Goal: Task Accomplishment & Management: Complete application form

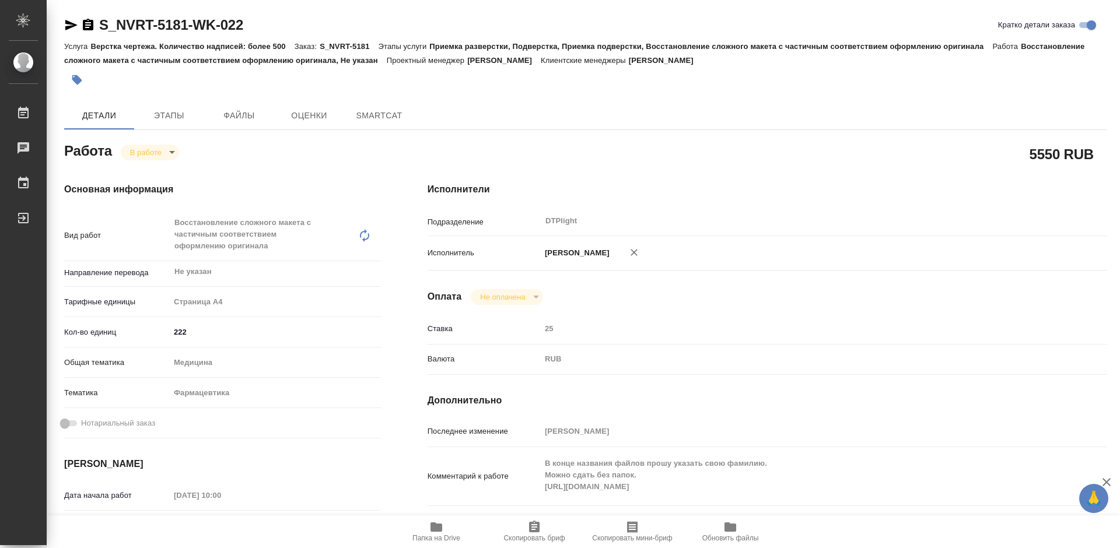
type textarea "x"
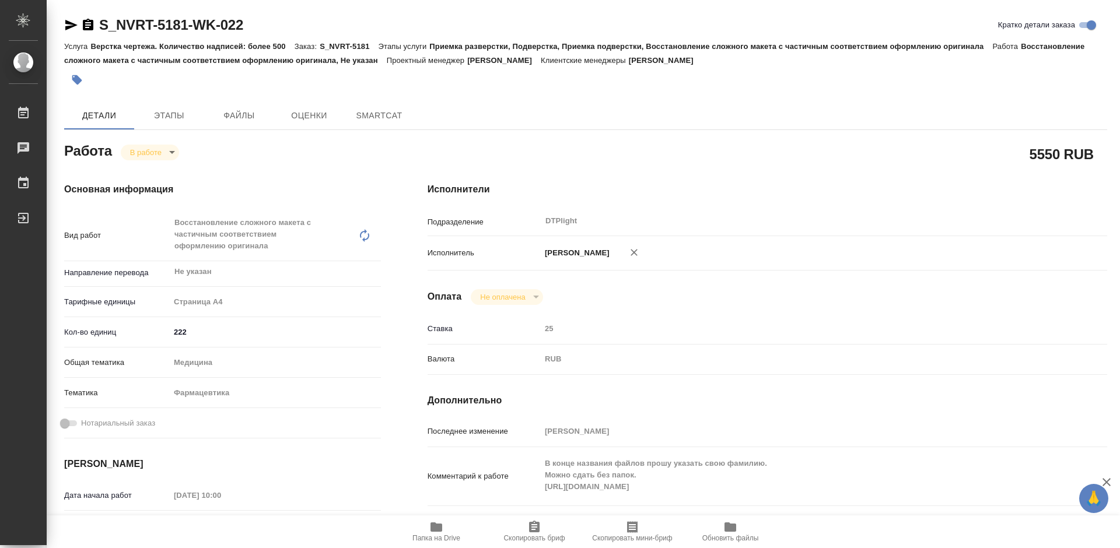
type textarea "x"
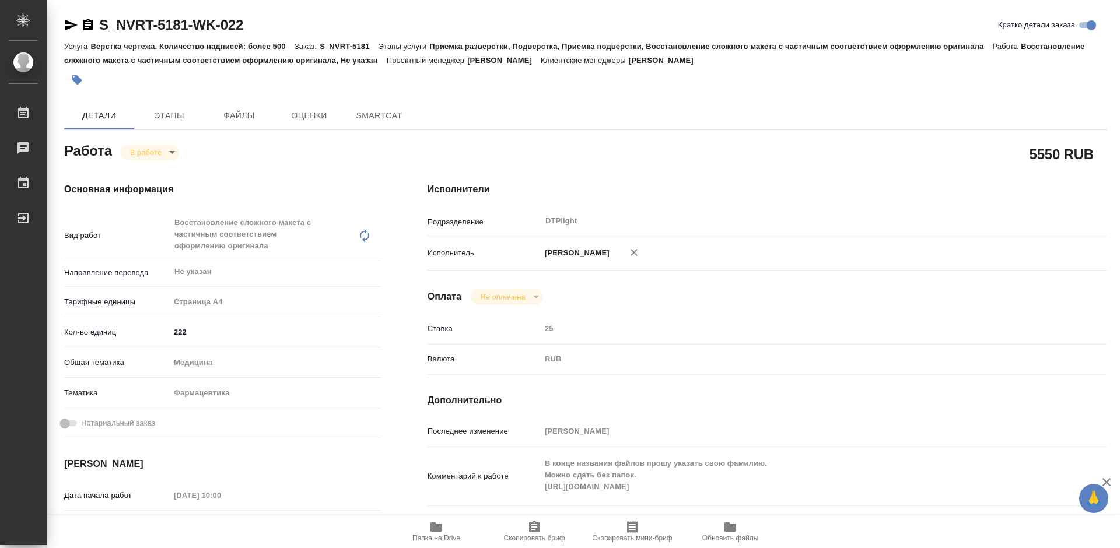
type textarea "x"
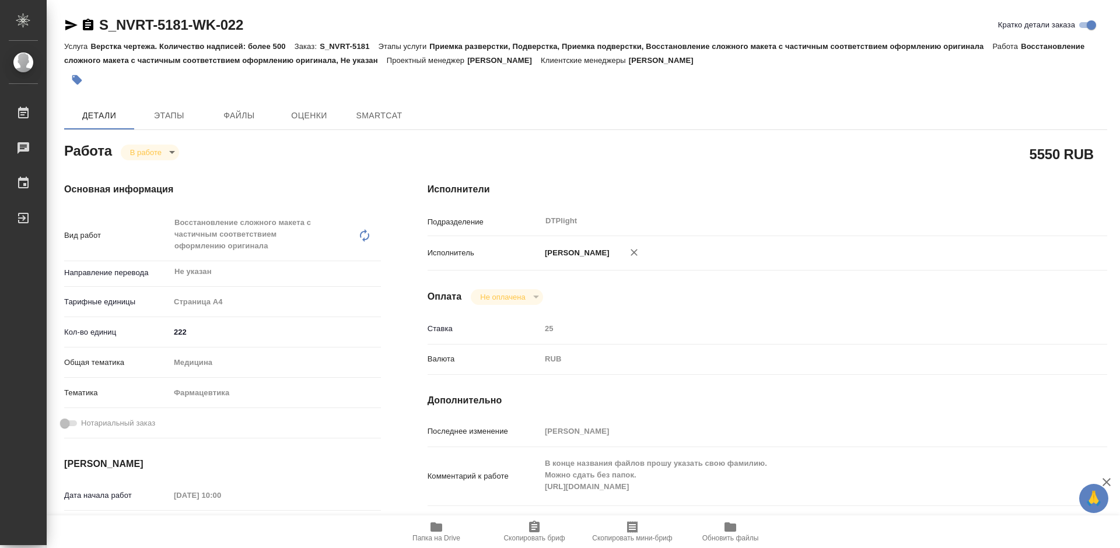
click at [711, 159] on div "Исполнители Подразделение DTPlight ​ Исполнитель [PERSON_NAME] Не оплачена notP…" at bounding box center [767, 419] width 726 height 521
type textarea "x"
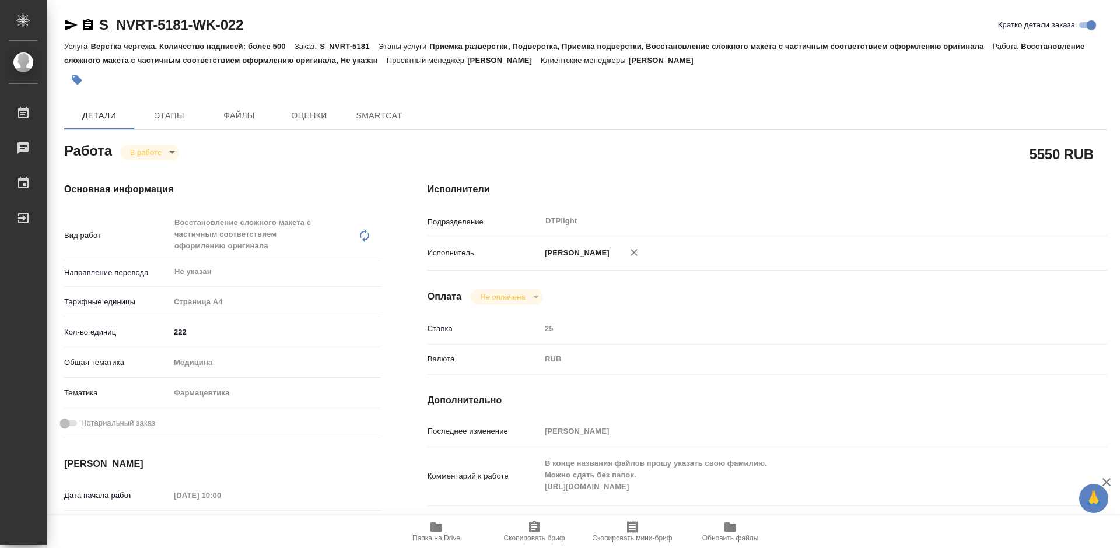
type textarea "x"
click at [562, 162] on div "Исполнители Подразделение DTPlight ​ Исполнитель [PERSON_NAME] Не оплачена notP…" at bounding box center [767, 419] width 726 height 521
type textarea "x"
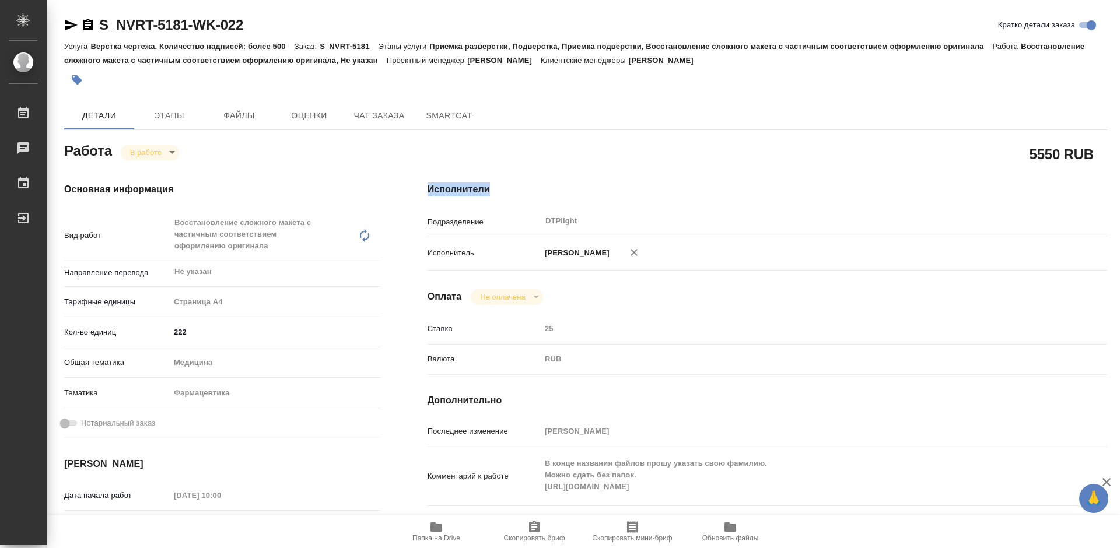
type textarea "x"
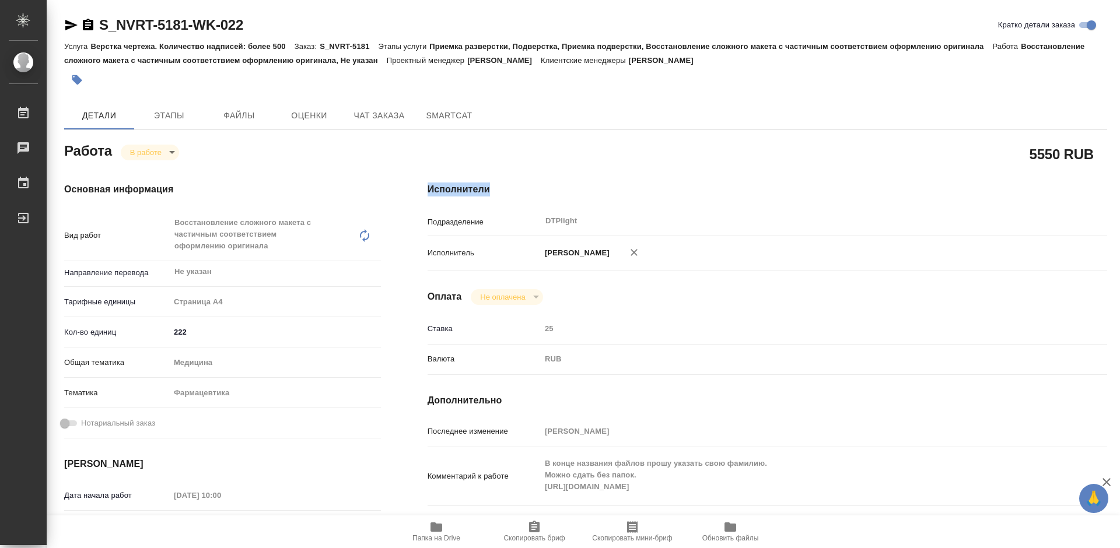
type textarea "x"
